Goal: Information Seeking & Learning: Learn about a topic

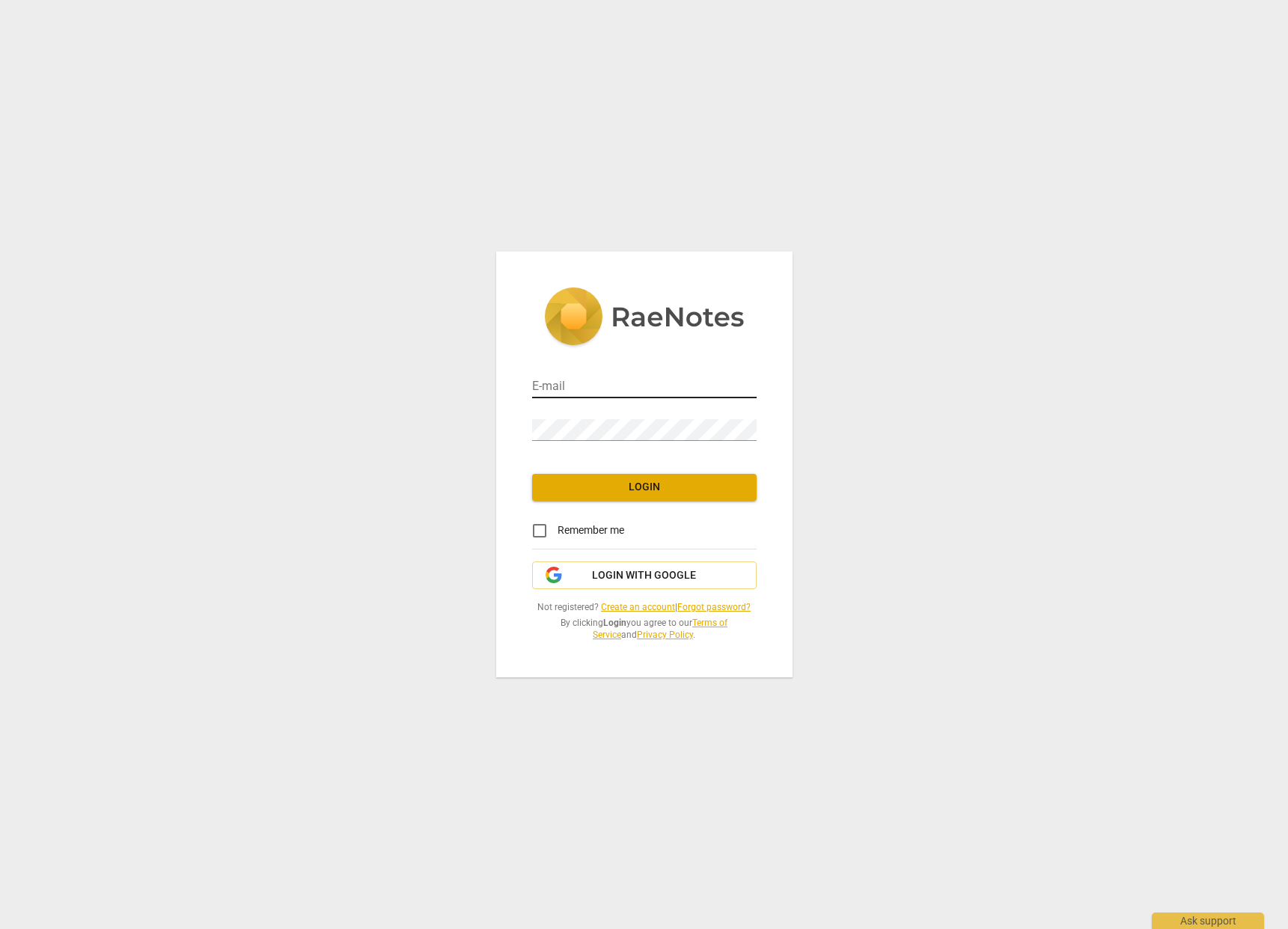
click at [757, 377] on div at bounding box center [757, 377] width 0 height 0
type input "[EMAIL_ADDRESS][DOMAIN_NAME]"
click at [544, 529] on input "Remember me" at bounding box center [539, 531] width 36 height 36
checkbox input "true"
click at [577, 497] on button "Login" at bounding box center [644, 487] width 224 height 27
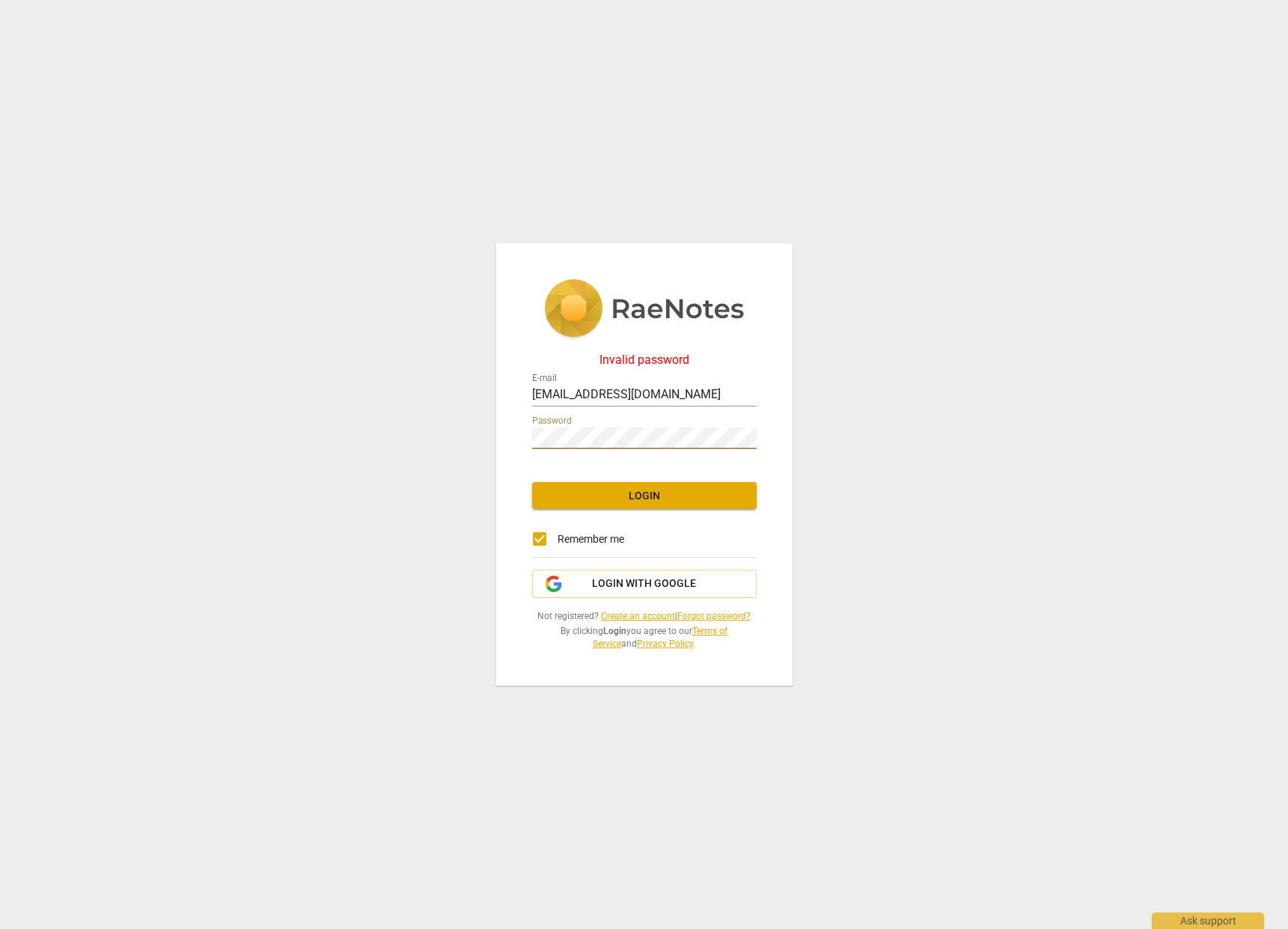
click at [513, 439] on div "Invalid password E-mail samchr@gmail.com Password Login Remember me Login with …" at bounding box center [645, 465] width 297 height 443
click at [597, 495] on span "Login" at bounding box center [644, 496] width 201 height 15
click at [642, 578] on span "Login with Google" at bounding box center [644, 584] width 104 height 15
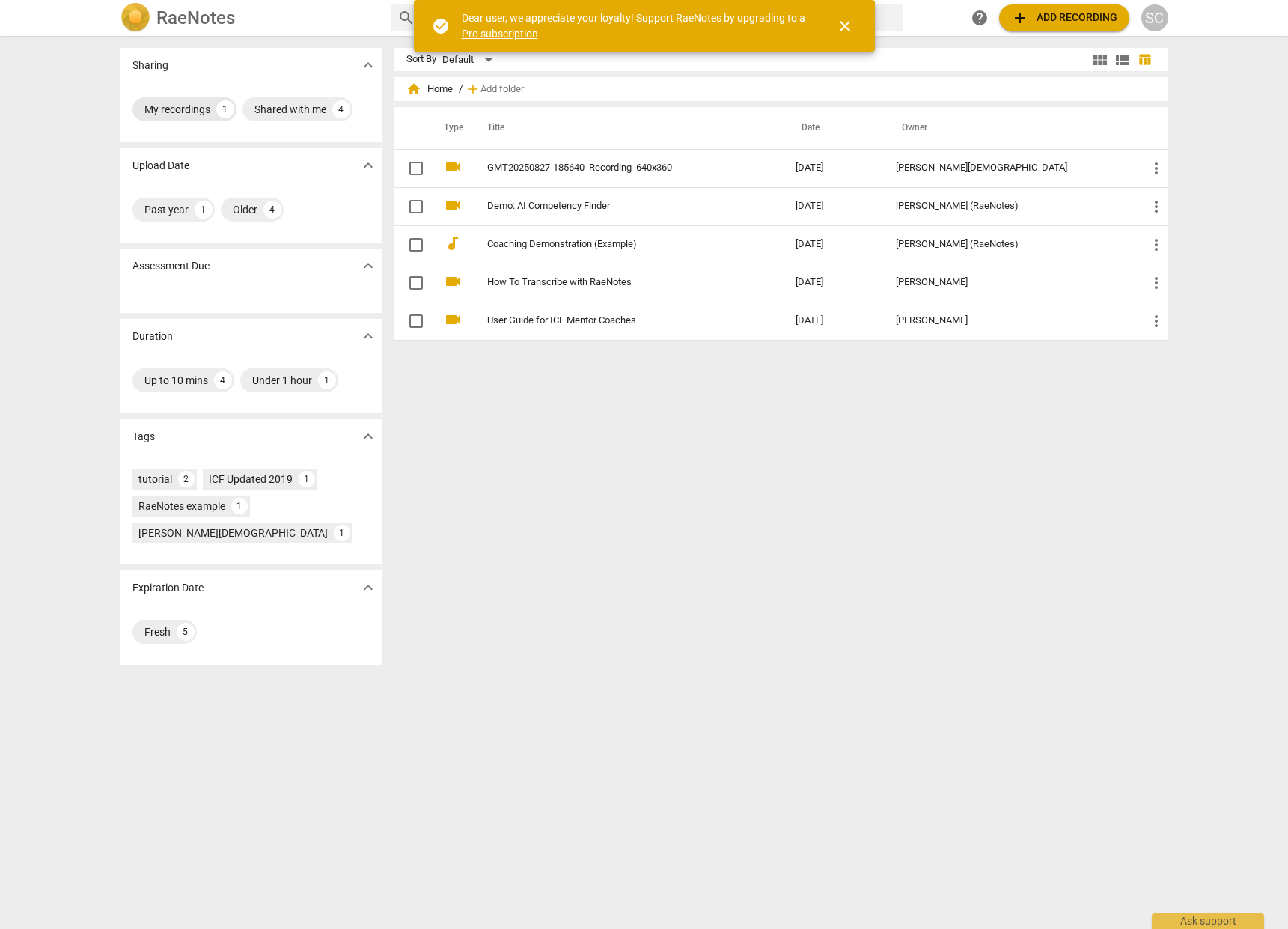
click at [153, 108] on div "My recordings" at bounding box center [177, 109] width 66 height 15
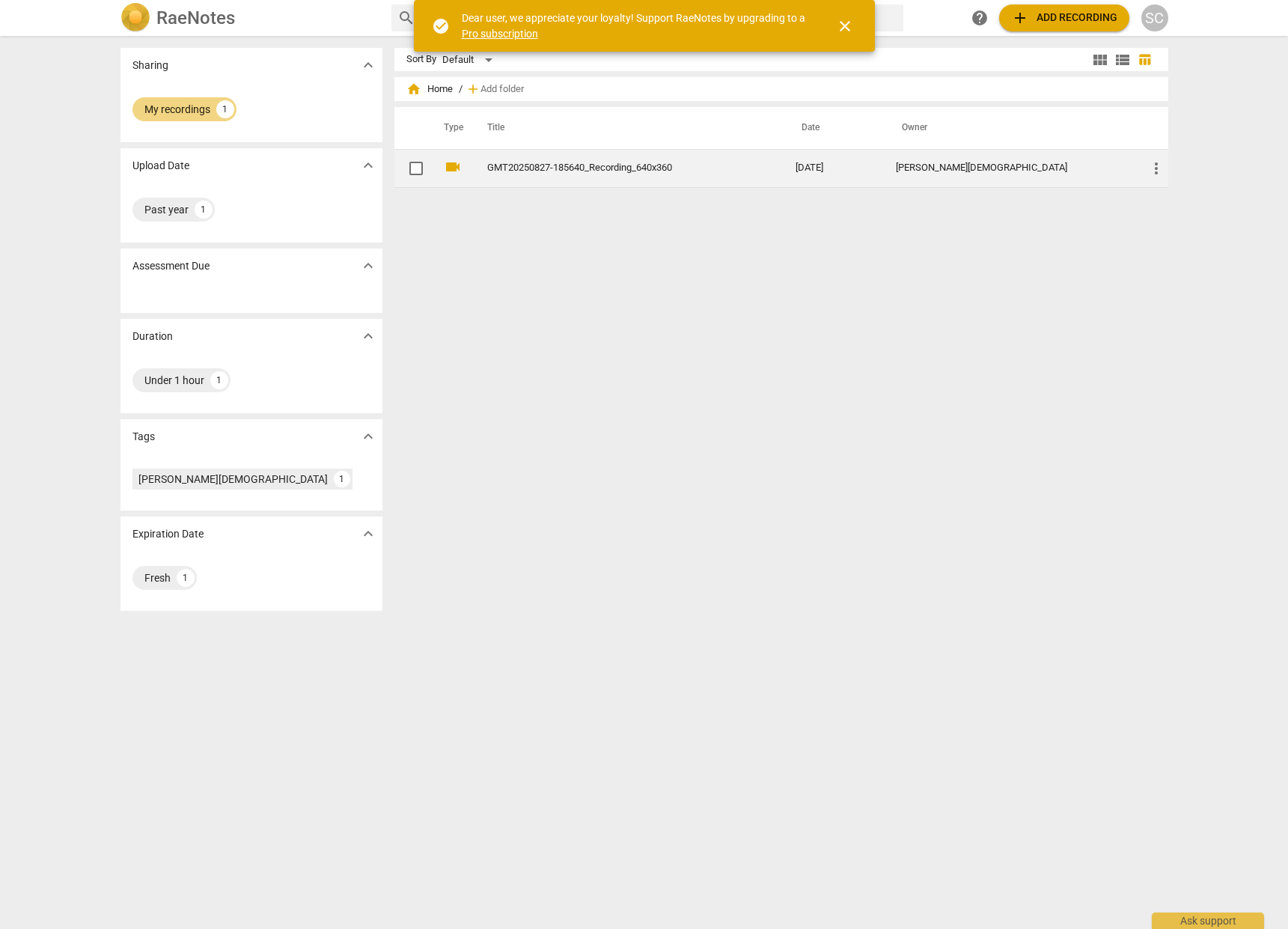
click at [536, 171] on link "GMT20250827-185640_Recording_640x360" at bounding box center [615, 168] width 255 height 11
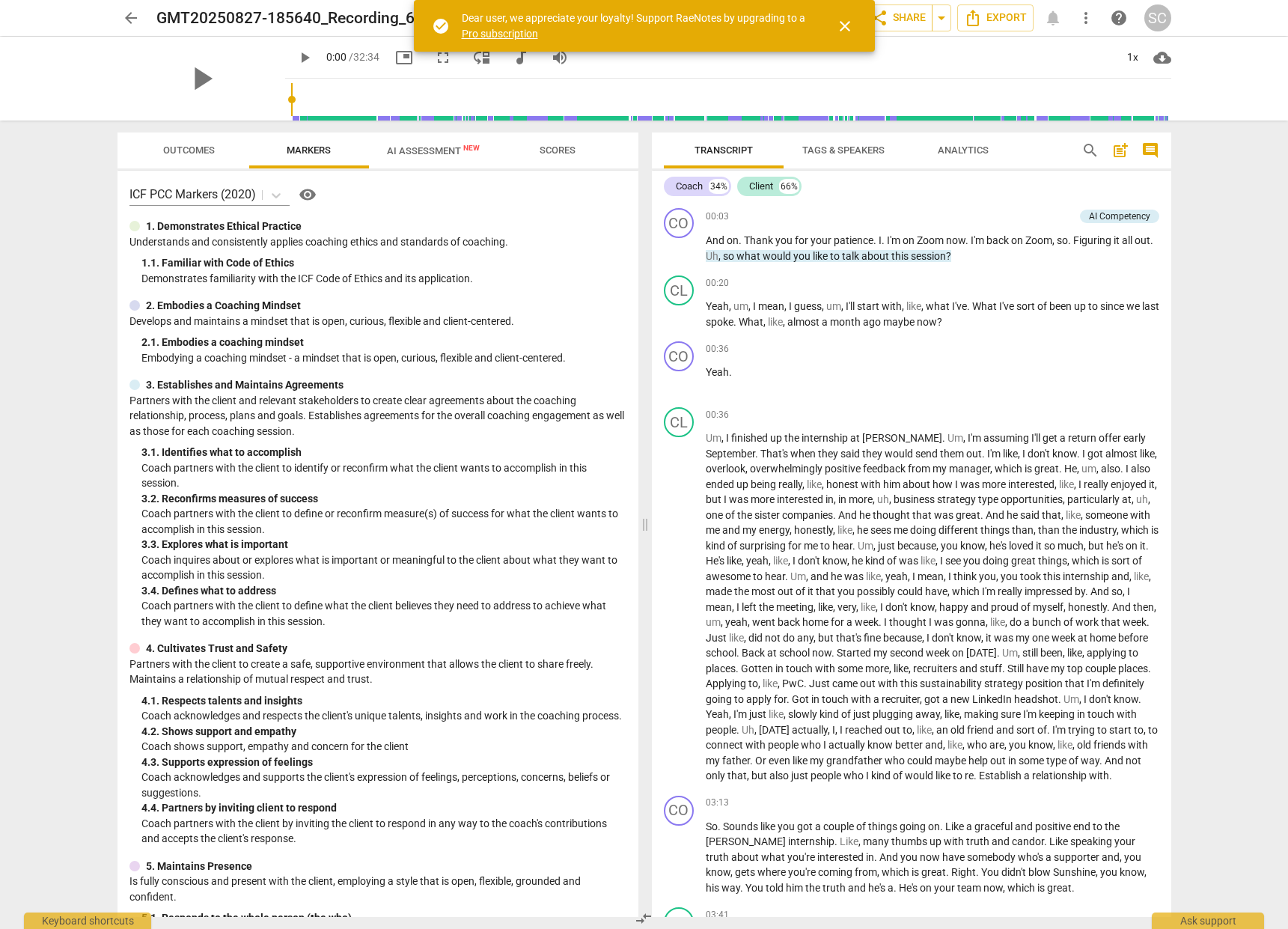
click at [847, 26] on span "close" at bounding box center [845, 26] width 18 height 18
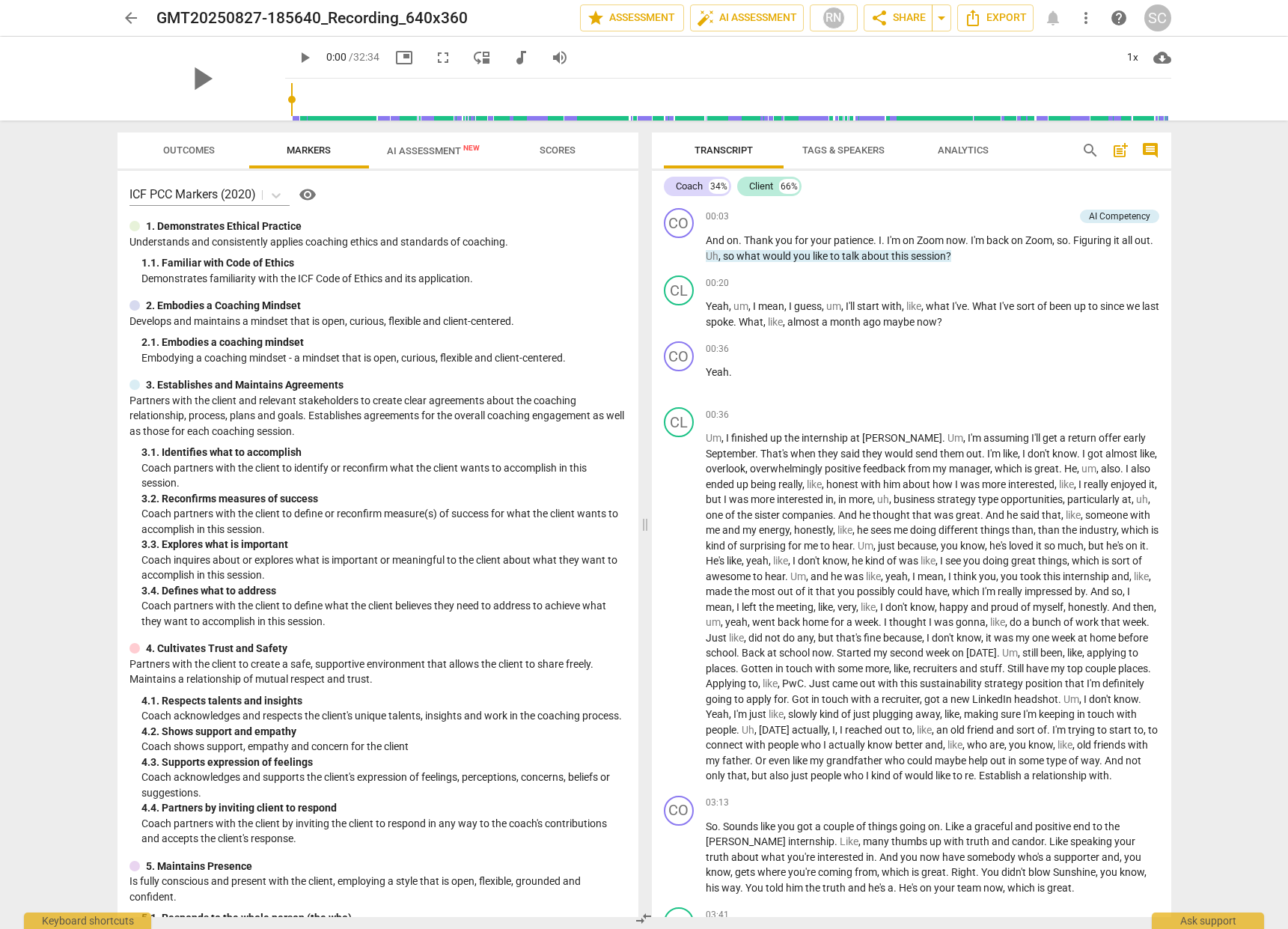
click at [190, 149] on span "Outcomes" at bounding box center [189, 150] width 52 height 11
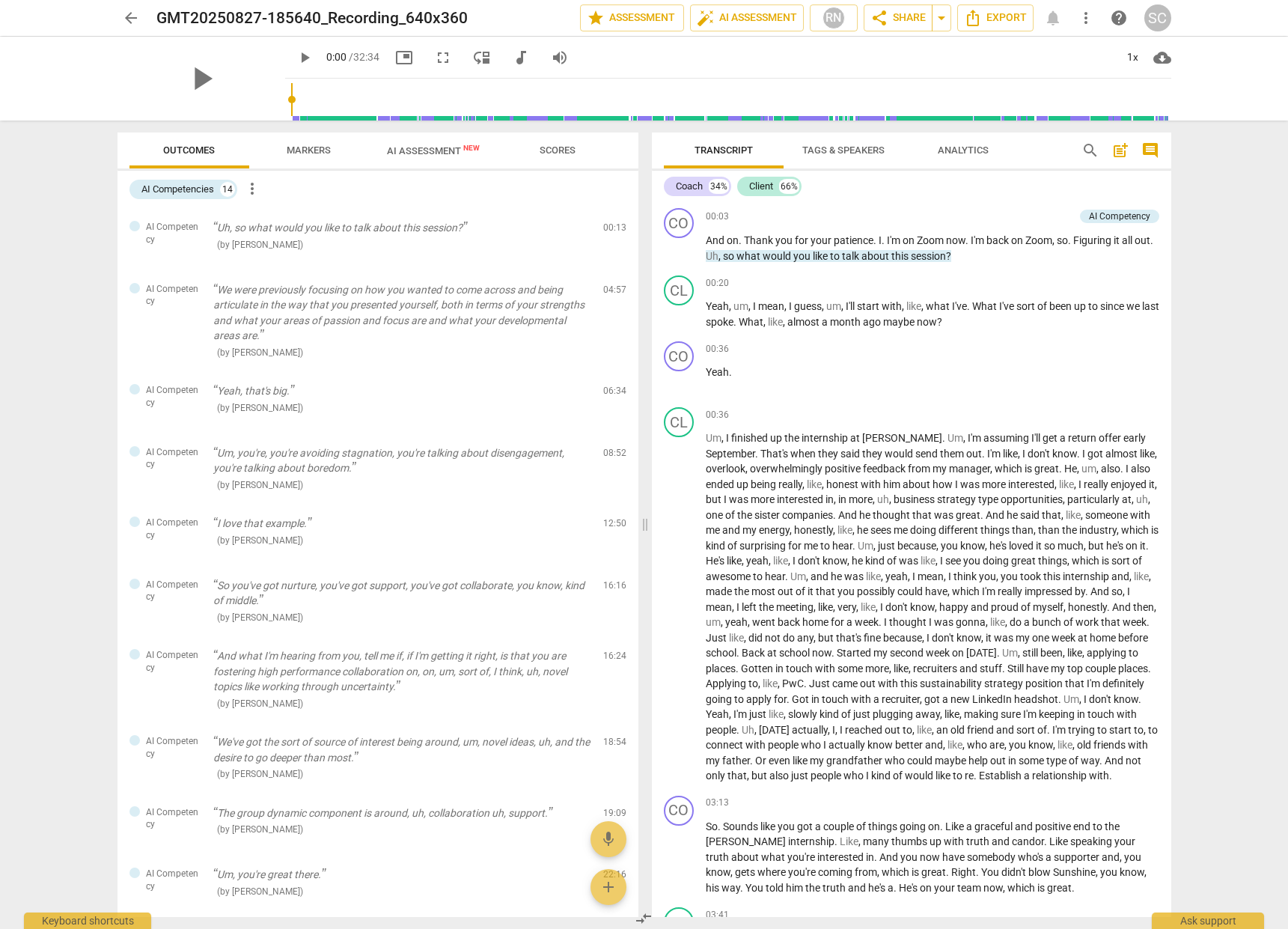
click at [296, 149] on span "Markers" at bounding box center [309, 150] width 44 height 11
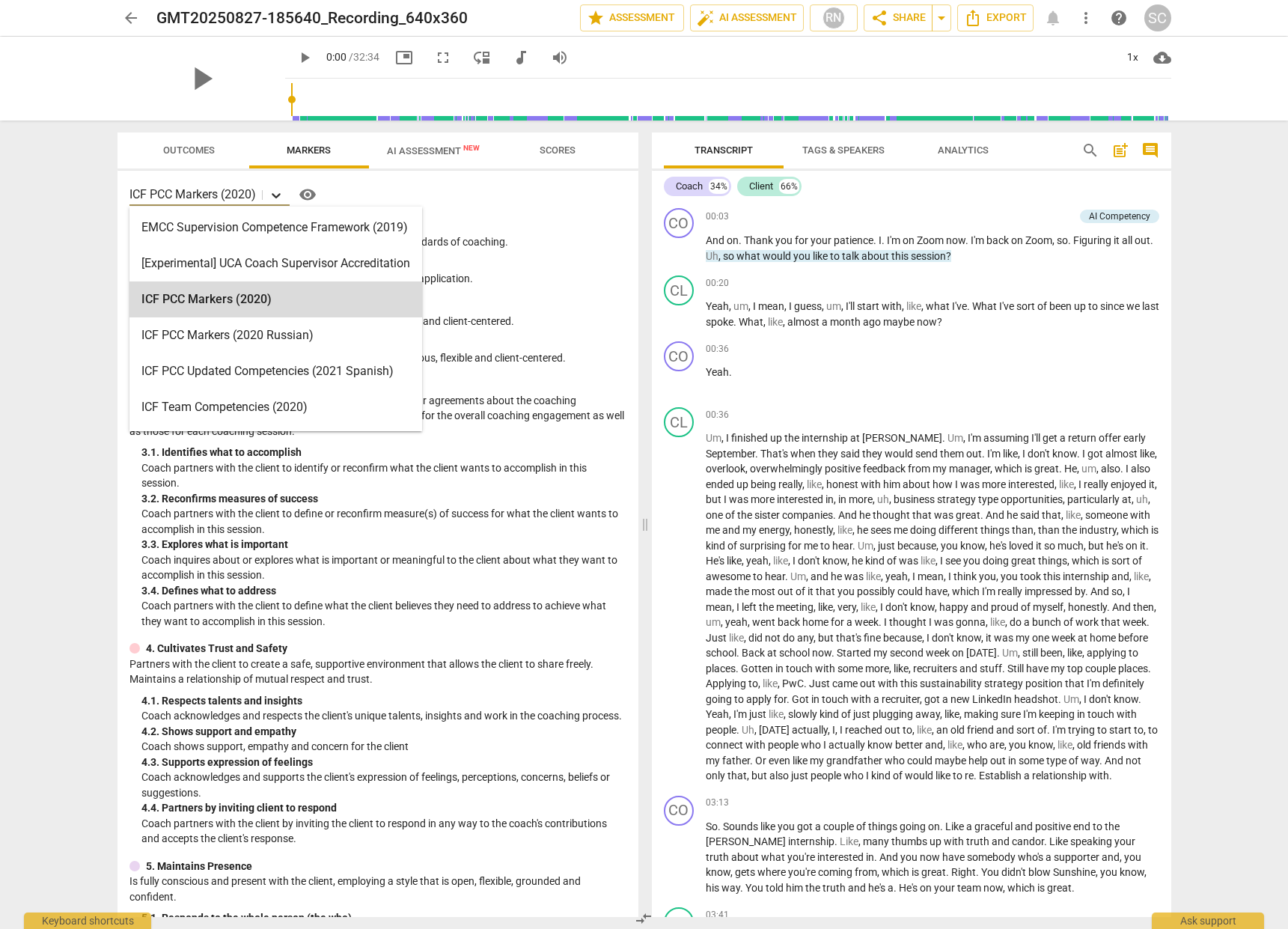
click at [275, 198] on icon at bounding box center [276, 195] width 15 height 15
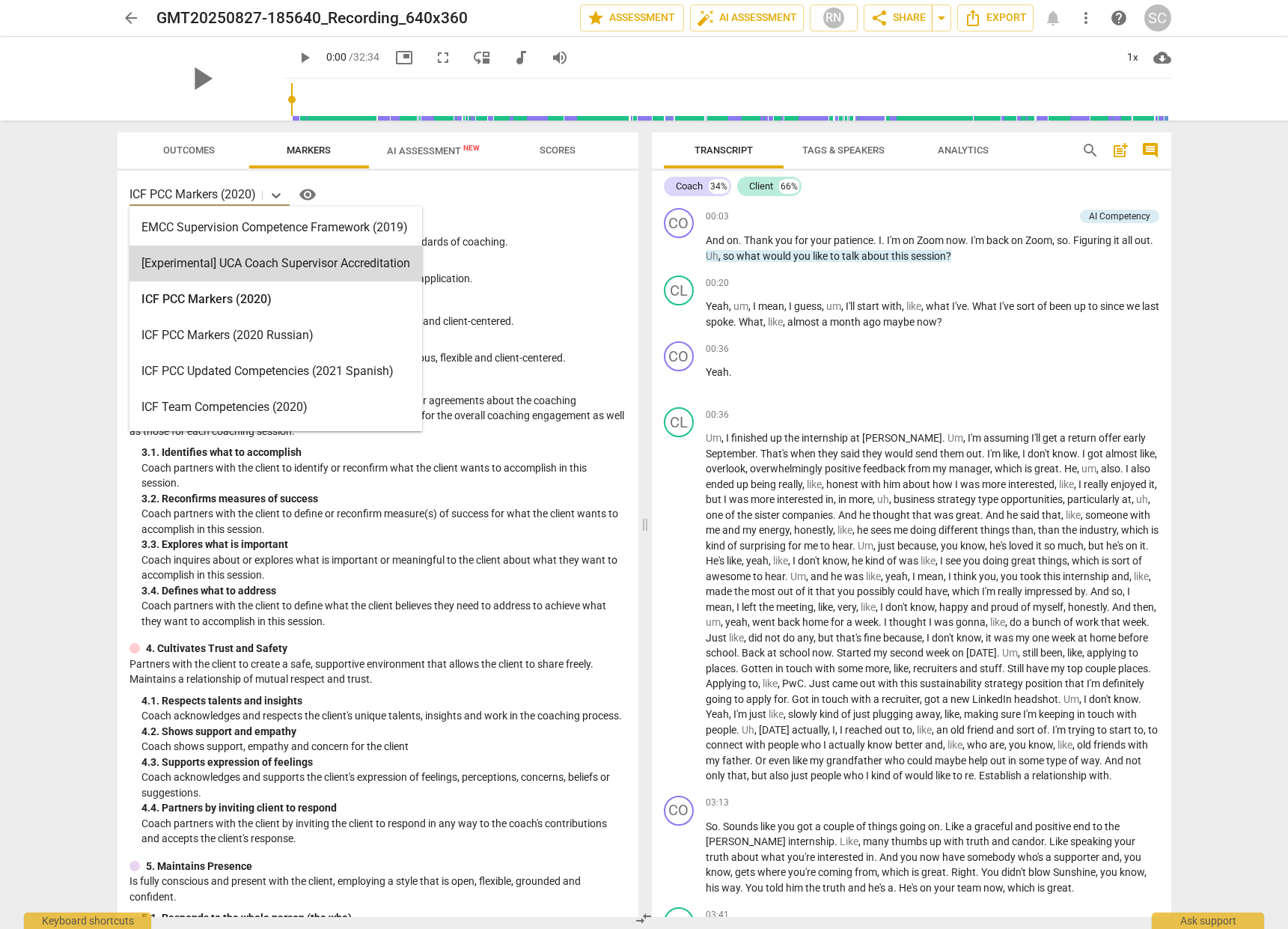
click at [69, 248] on div "arrow_back GMT20250827-185640_Recording_640x360 edit star Assessment auto_fix_h…" at bounding box center [644, 464] width 1288 height 929
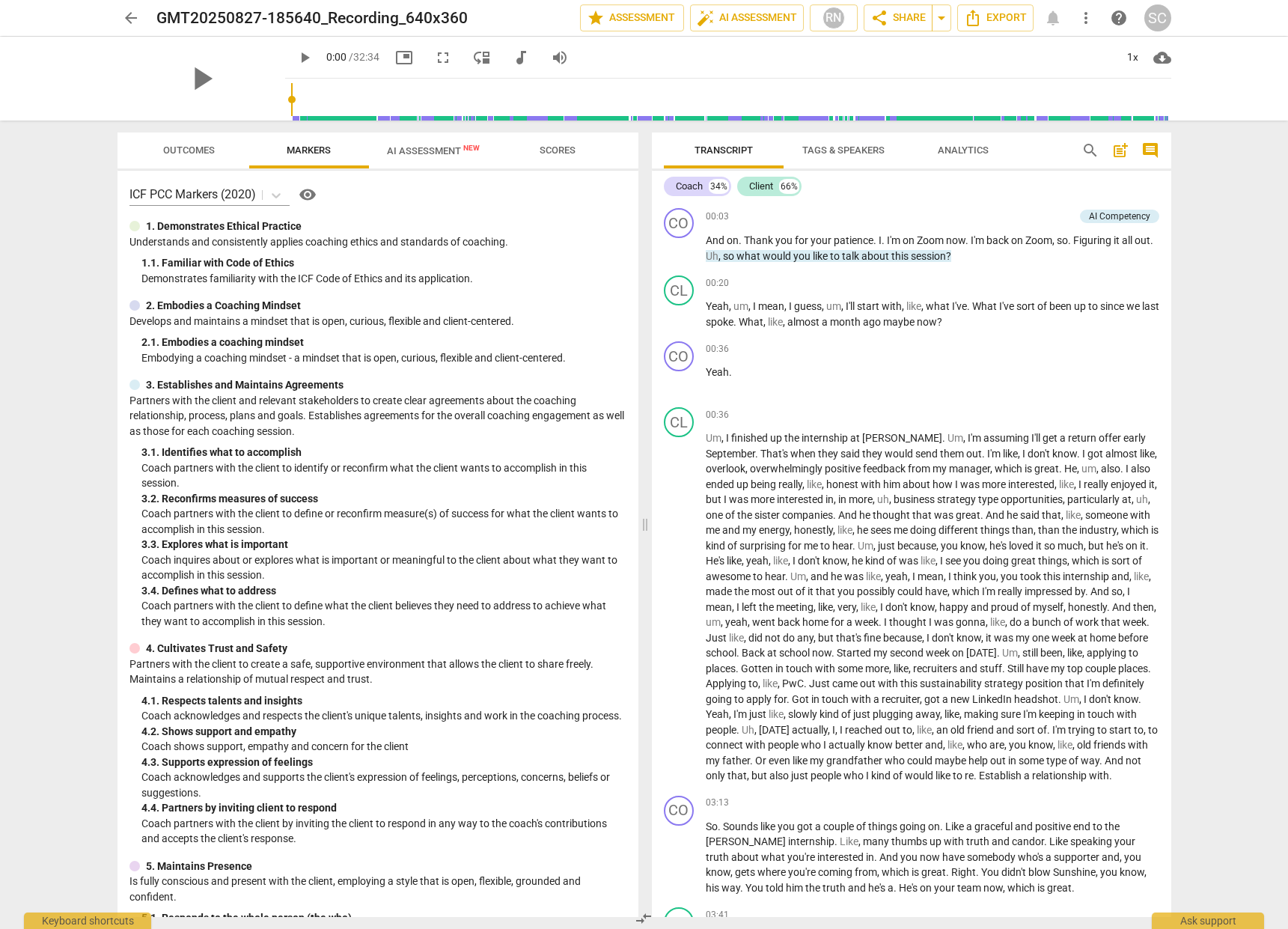
click at [393, 154] on span "AI Assessment New" at bounding box center [433, 151] width 93 height 11
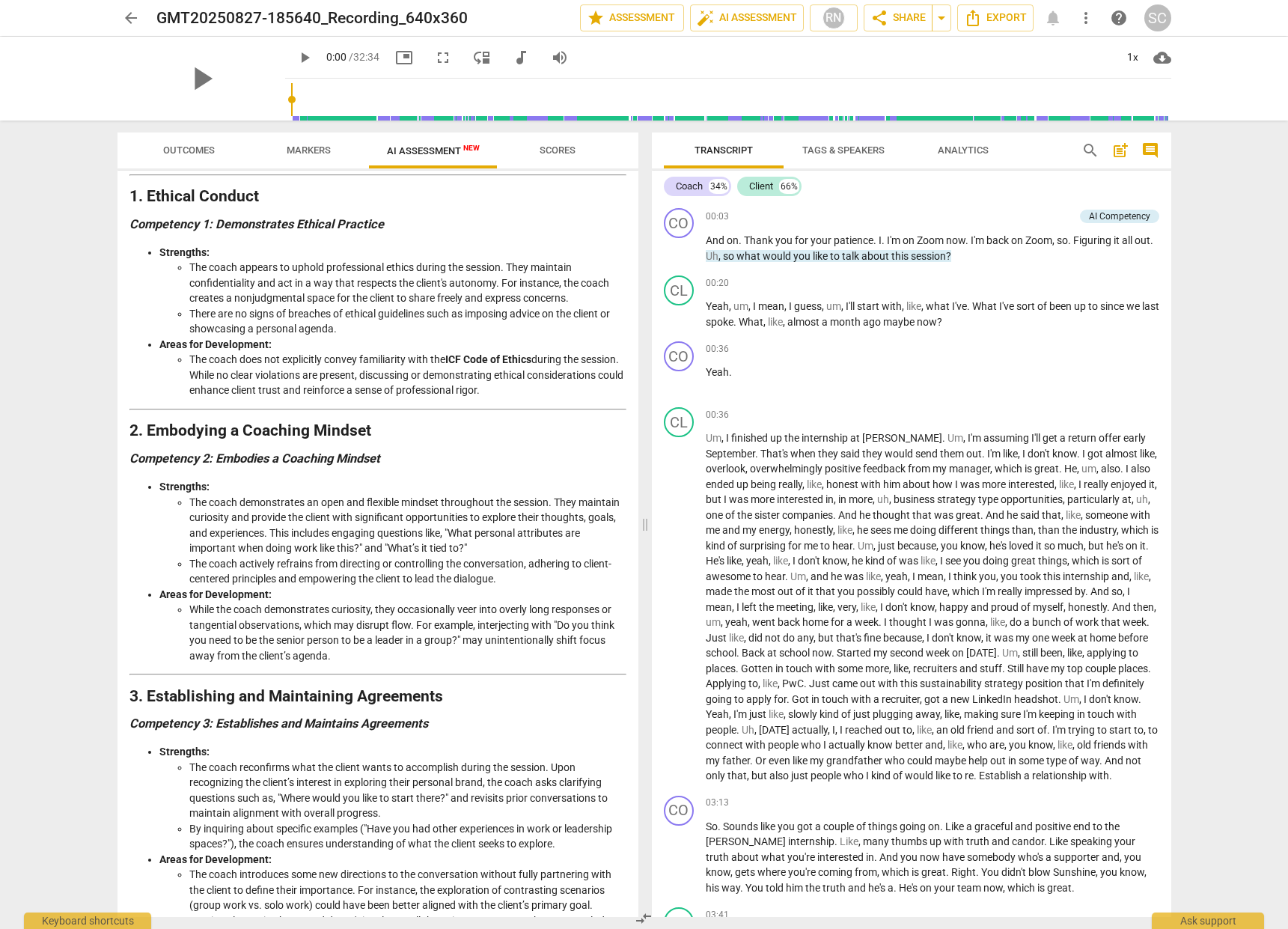
scroll to position [399, 0]
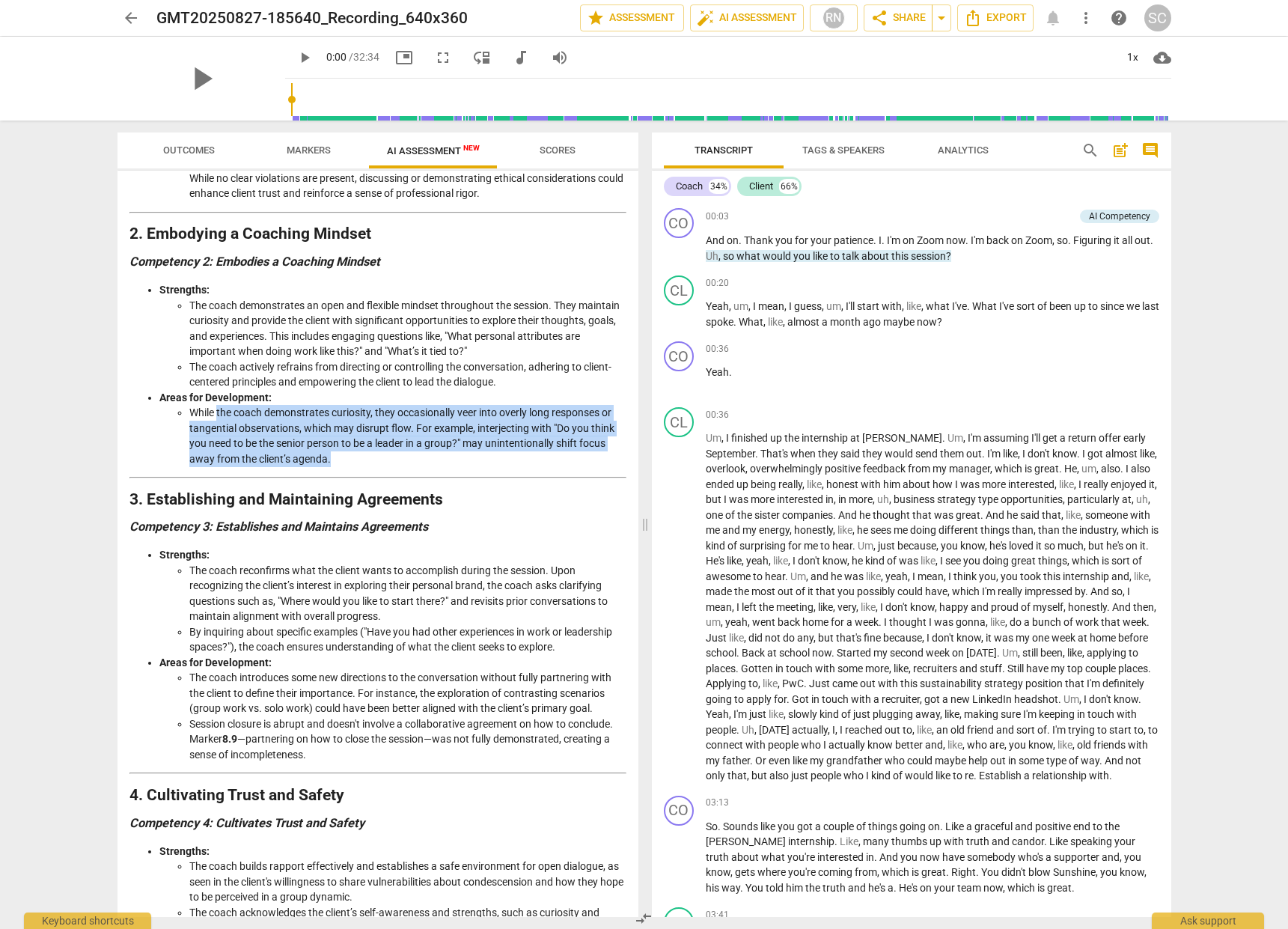
drag, startPoint x: 344, startPoint y: 440, endPoint x: 217, endPoint y: 401, distance: 132.9
click at [217, 405] on li "While the coach demonstrates curiosity, they occasionally veer into overly long…" at bounding box center [408, 436] width 437 height 61
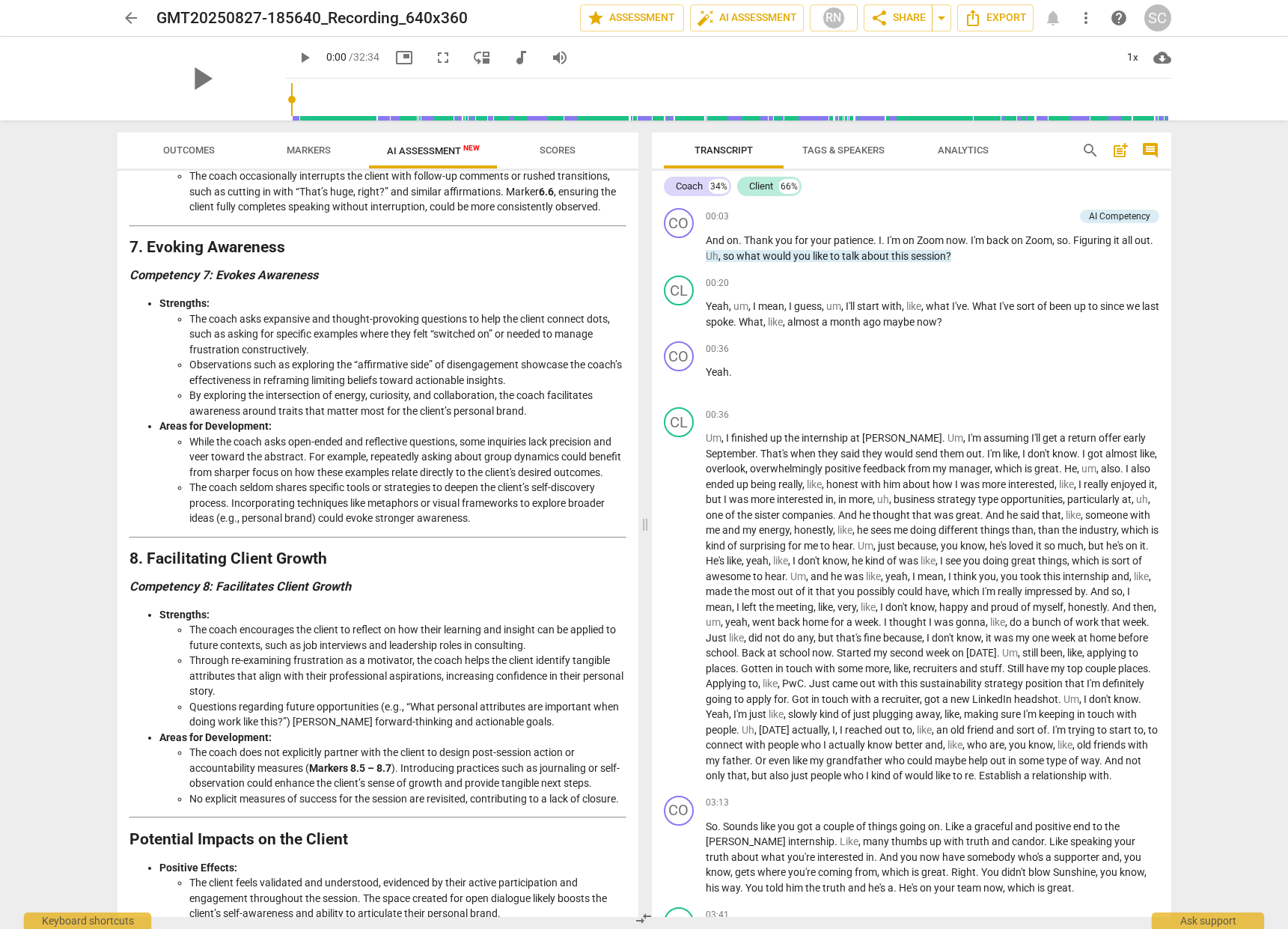
scroll to position [2169, 0]
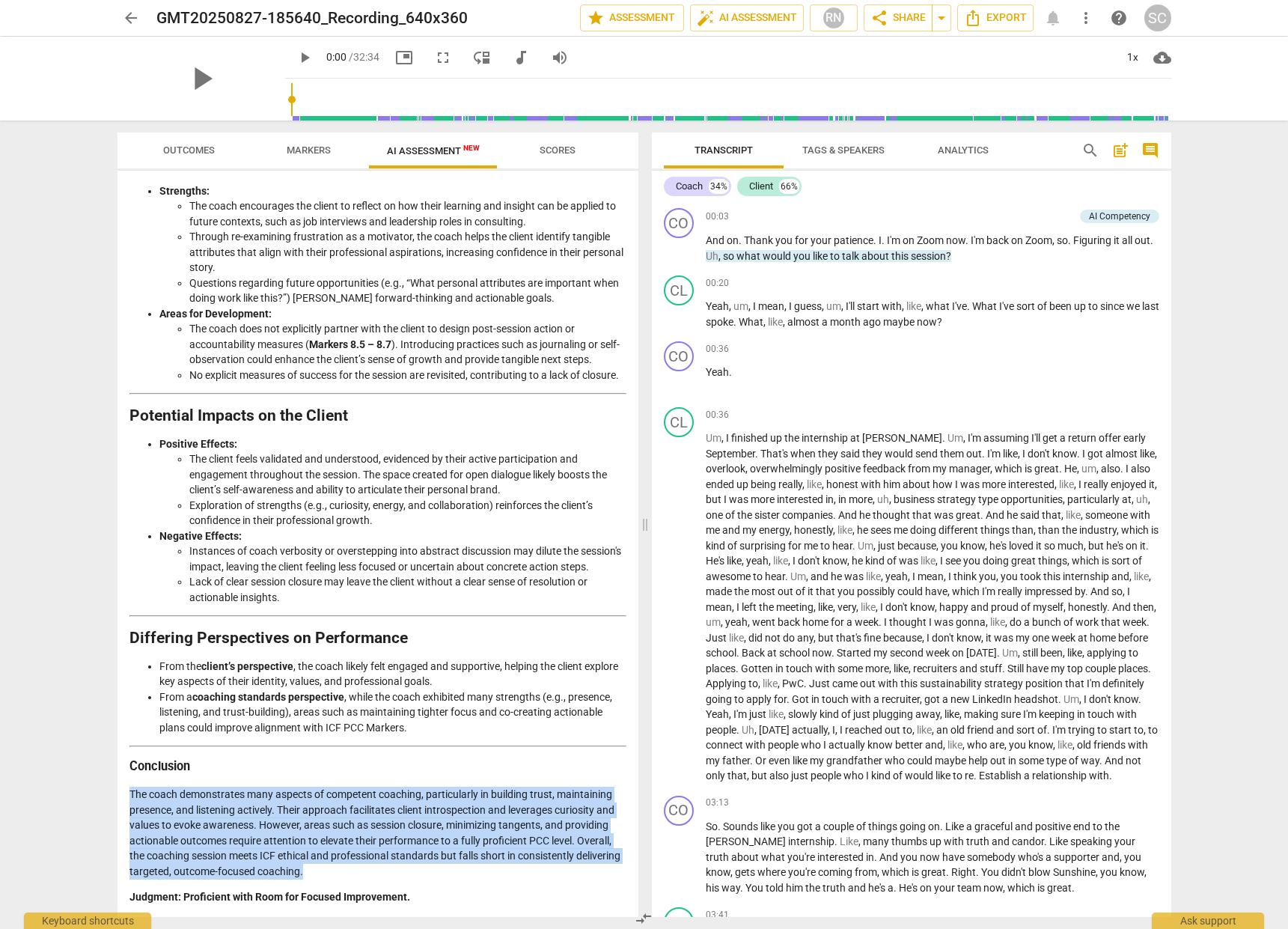
drag, startPoint x: 355, startPoint y: 876, endPoint x: 128, endPoint y: 797, distance: 240.4
click at [129, 797] on p "The coach demonstrates many aspects of competent coaching, particularly in buil…" at bounding box center [378, 833] width 497 height 92
click at [562, 155] on span "Scores" at bounding box center [558, 150] width 36 height 11
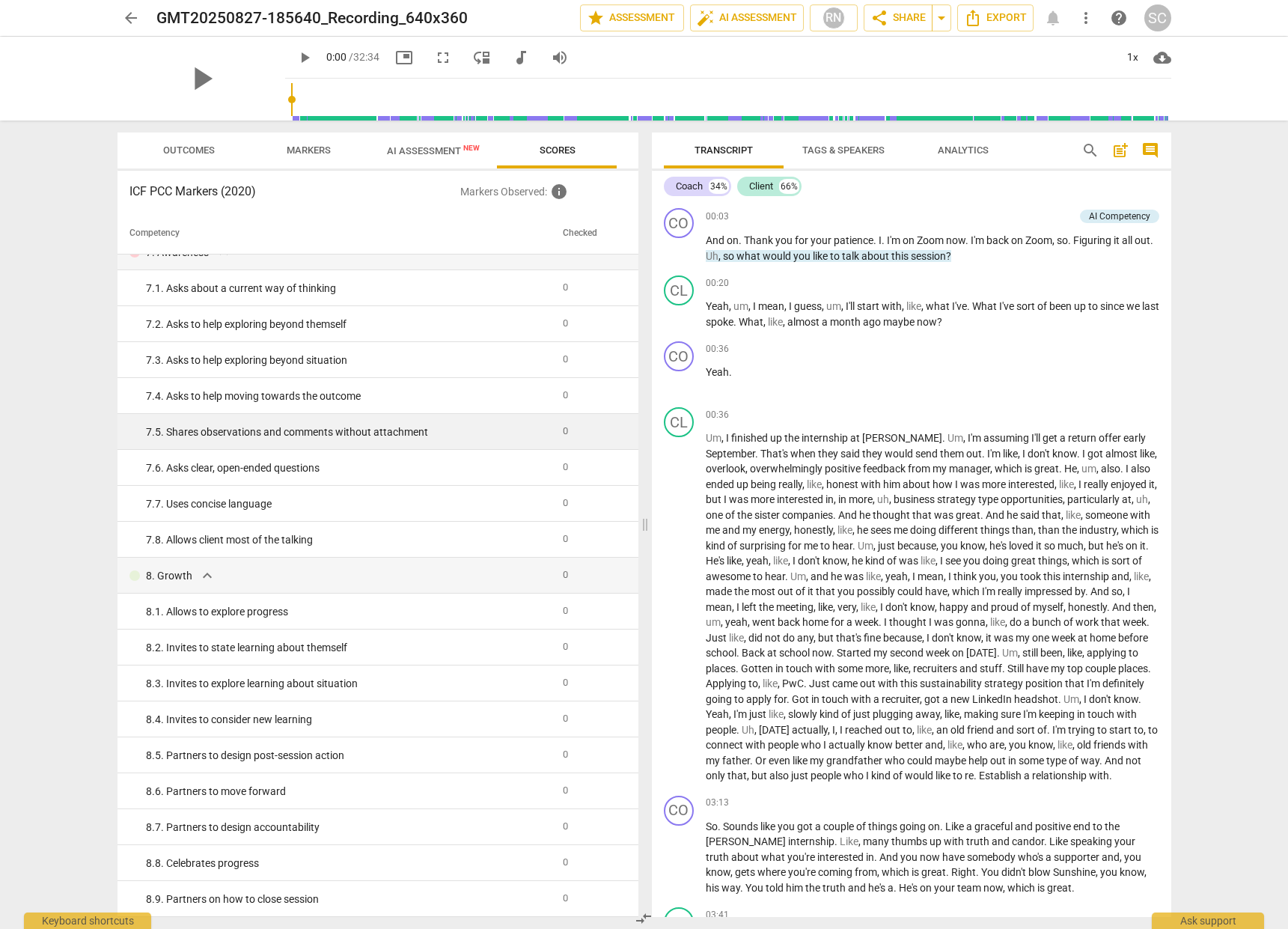
scroll to position [0, 0]
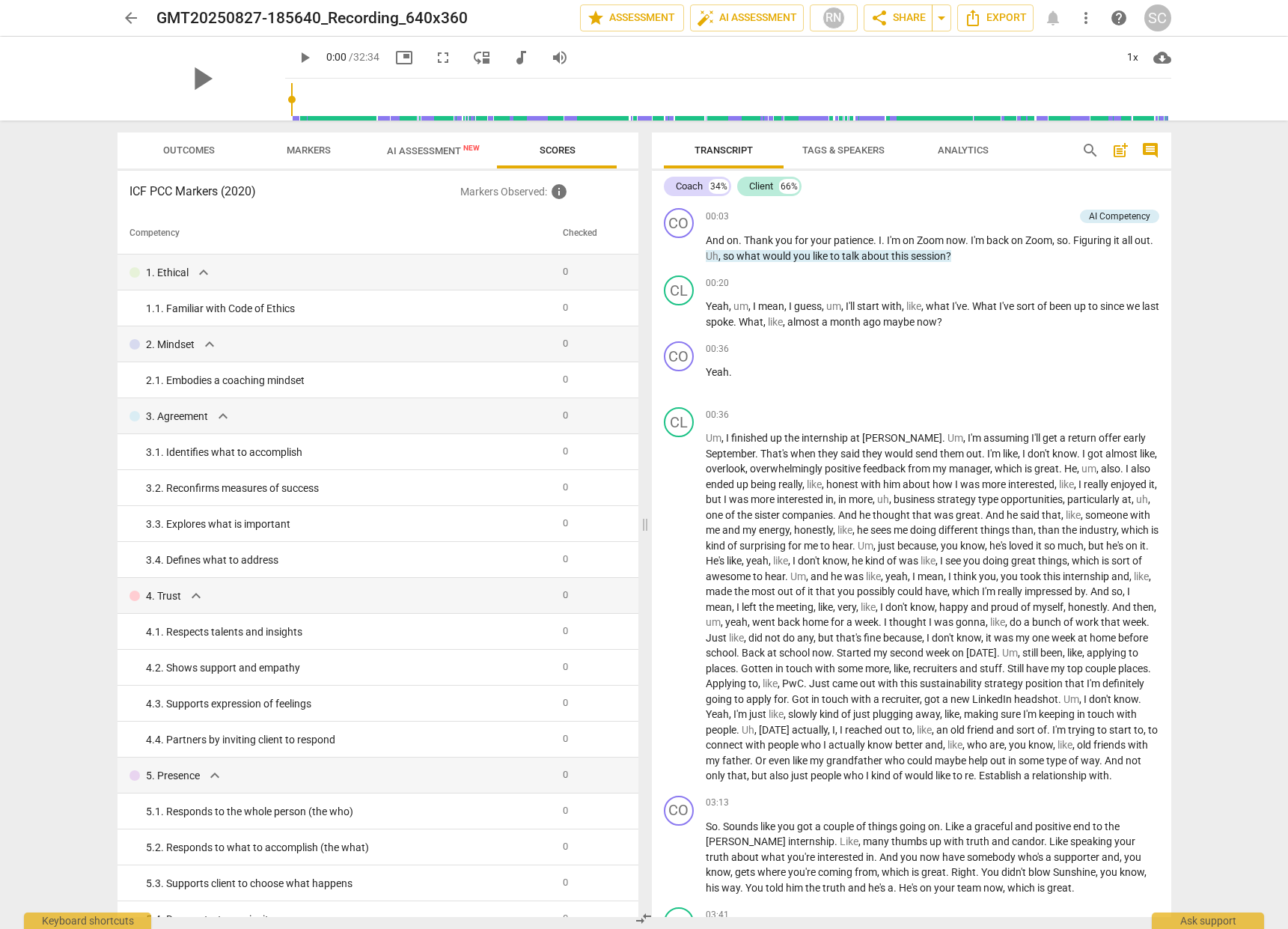
click at [337, 151] on span "Markers" at bounding box center [309, 150] width 80 height 20
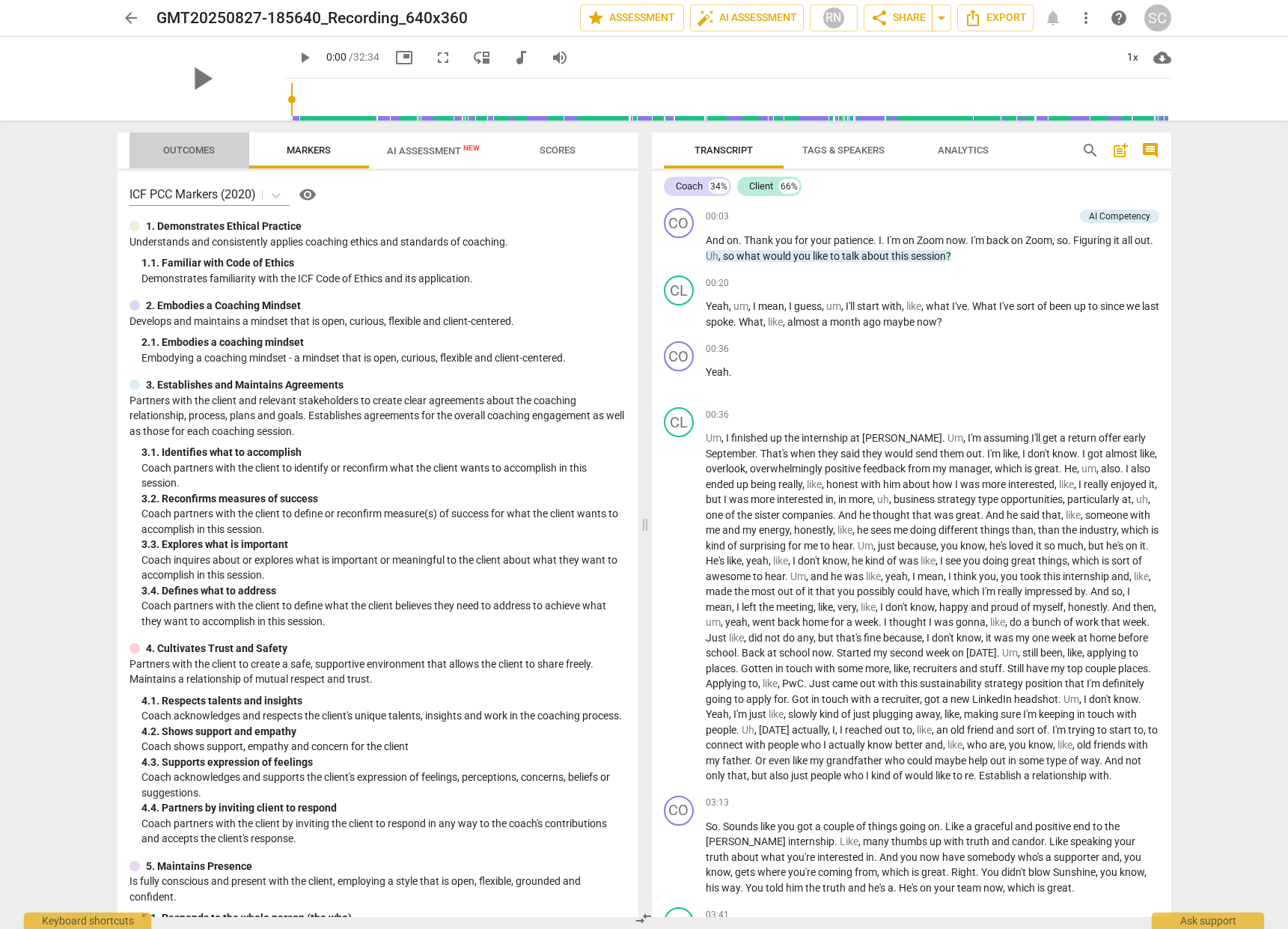
click at [177, 156] on span "Outcomes" at bounding box center [189, 150] width 87 height 20
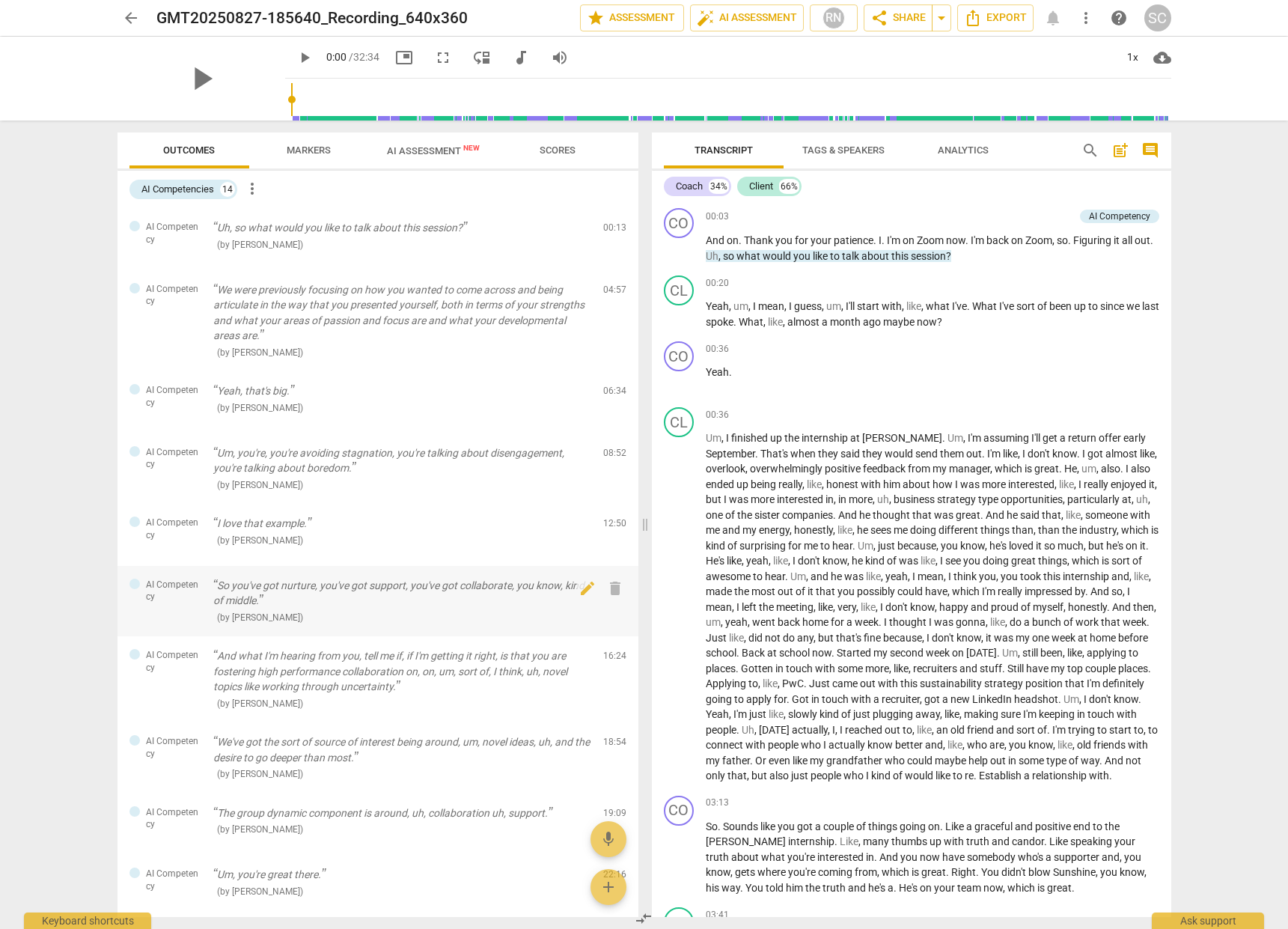
scroll to position [22, 0]
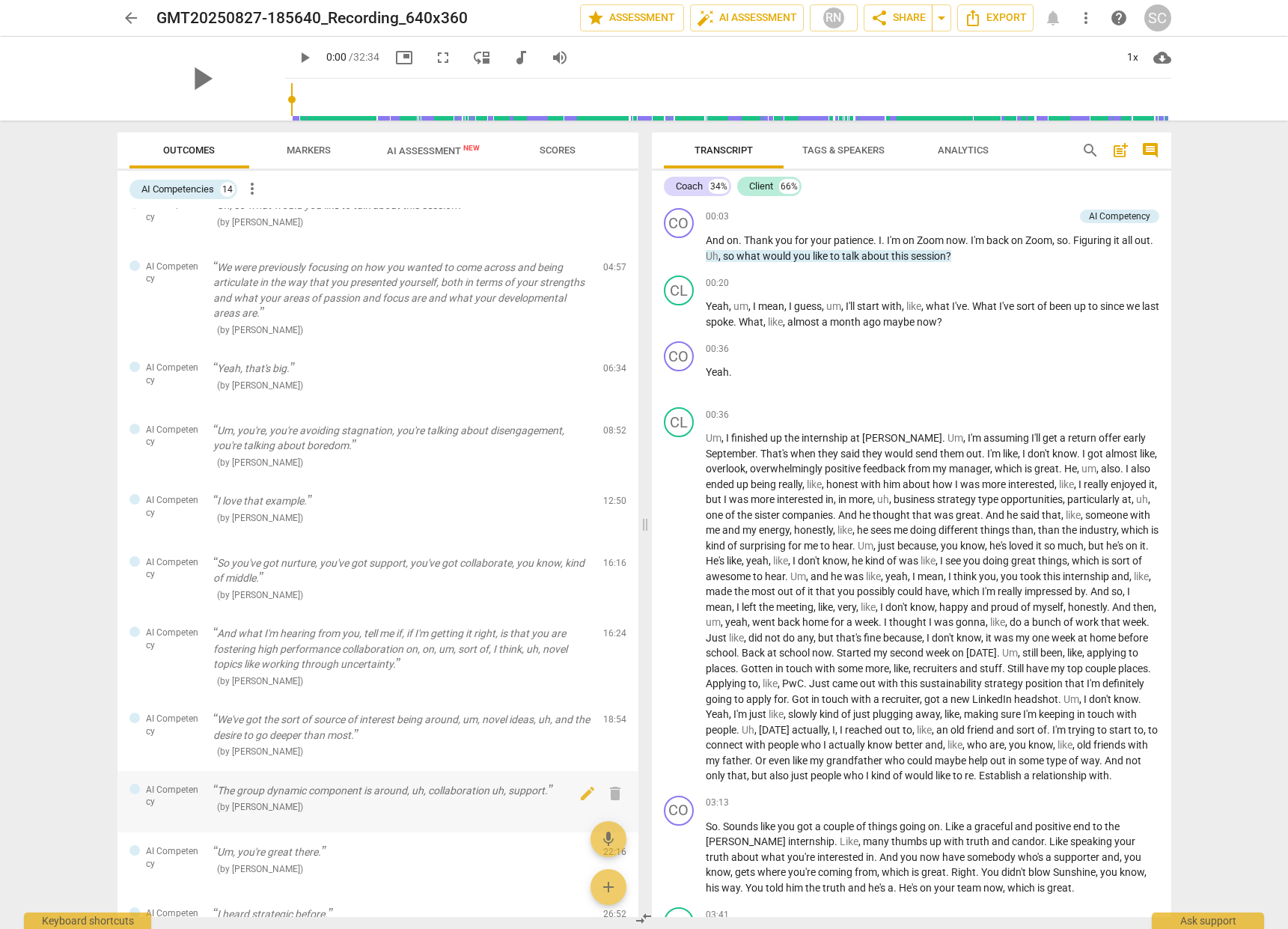
click at [338, 783] on p "The group dynamic component is around, uh, collaboration uh, support." at bounding box center [402, 791] width 378 height 16
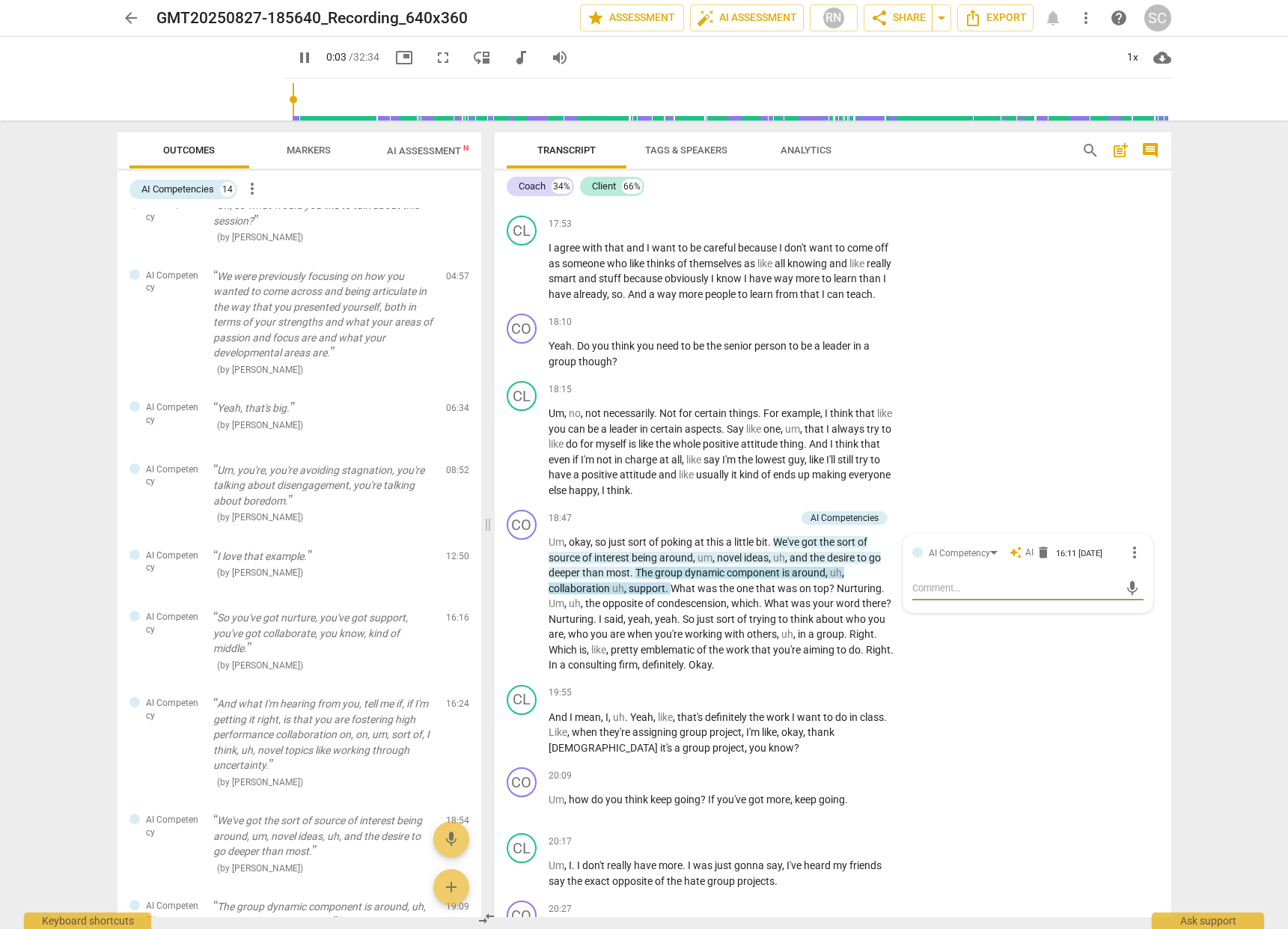
scroll to position [33, 0]
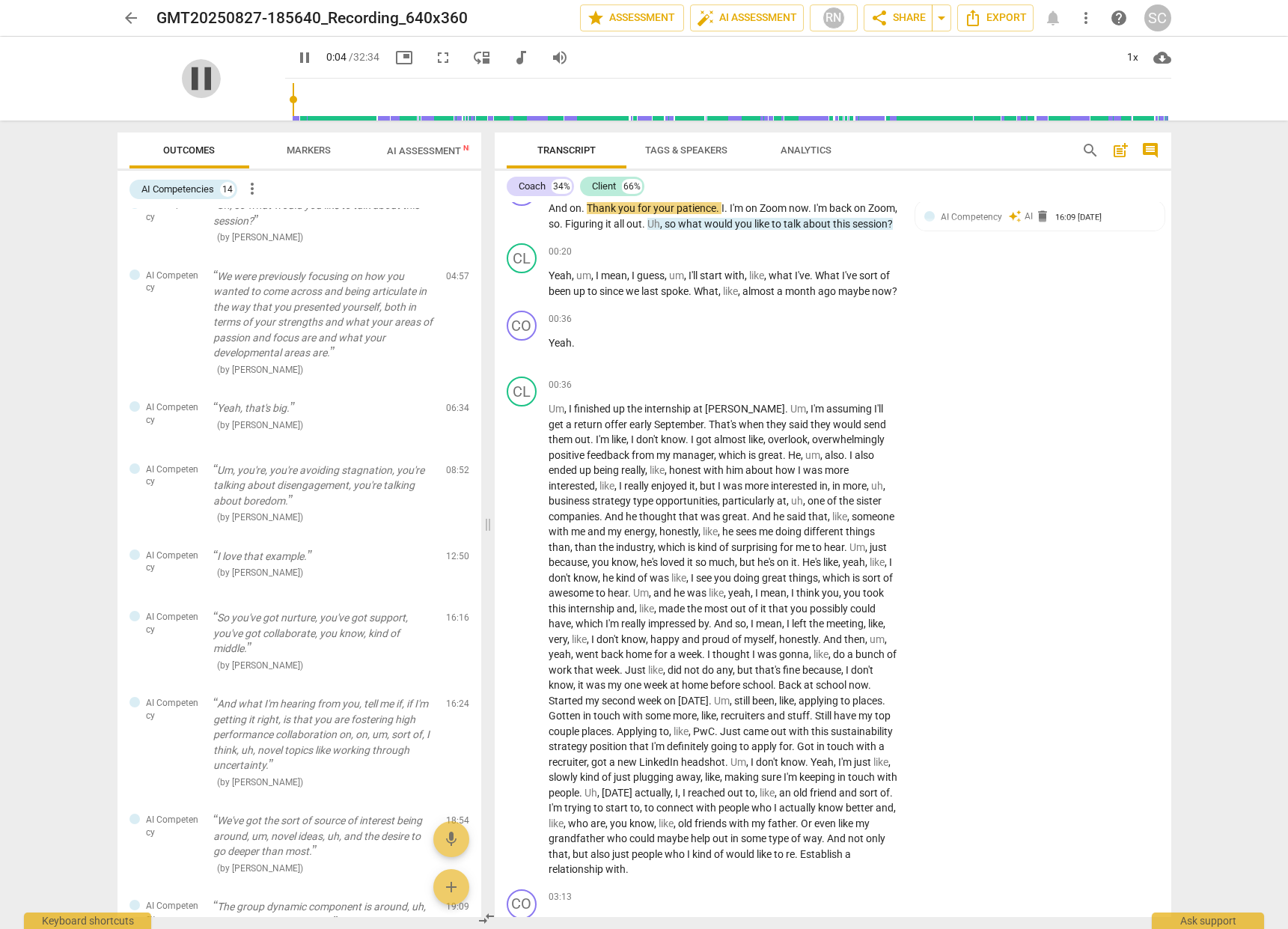
click at [195, 76] on span "pause" at bounding box center [201, 79] width 39 height 39
type input "5"
click at [131, 20] on span "arrow_back" at bounding box center [131, 17] width 18 height 18
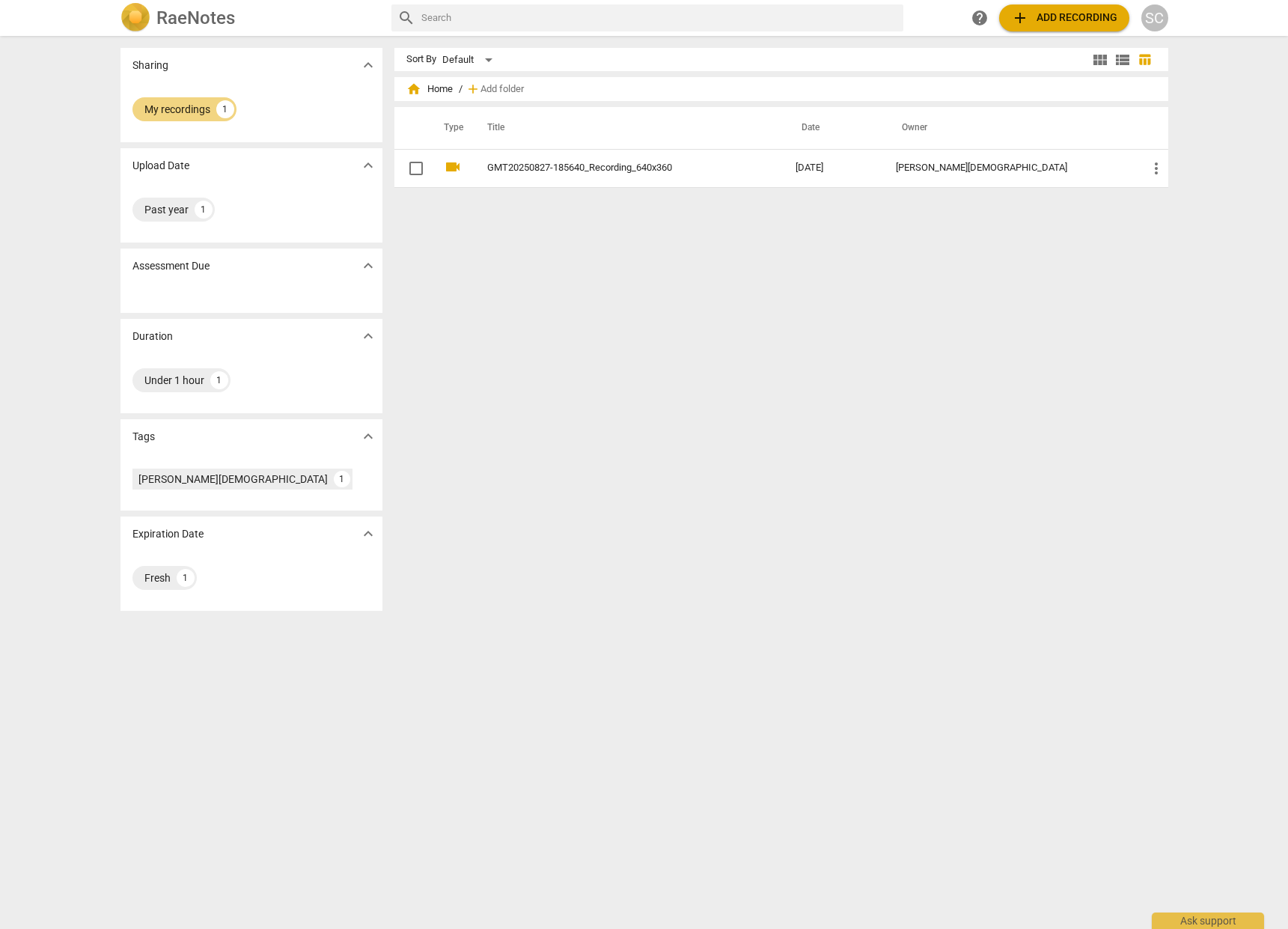
click at [222, 29] on div "RaeNotes" at bounding box center [250, 18] width 259 height 30
